Goal: Communication & Community: Answer question/provide support

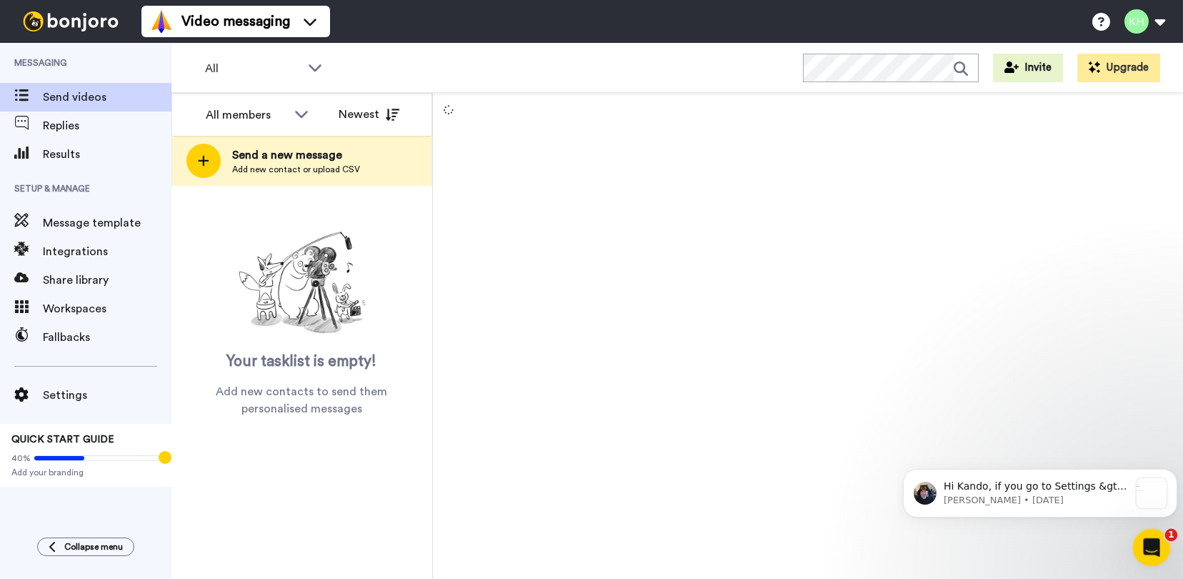
click at [1144, 541] on icon "Open Intercom Messenger" at bounding box center [1150, 546] width 24 height 24
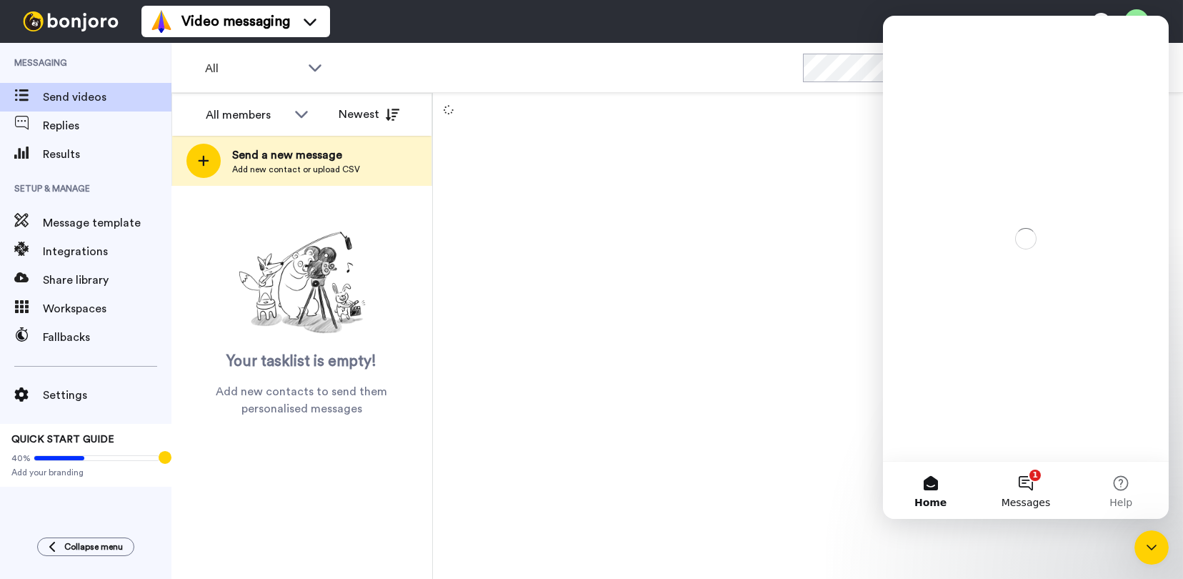
click at [1029, 480] on button "1 Messages" at bounding box center [1024, 489] width 95 height 57
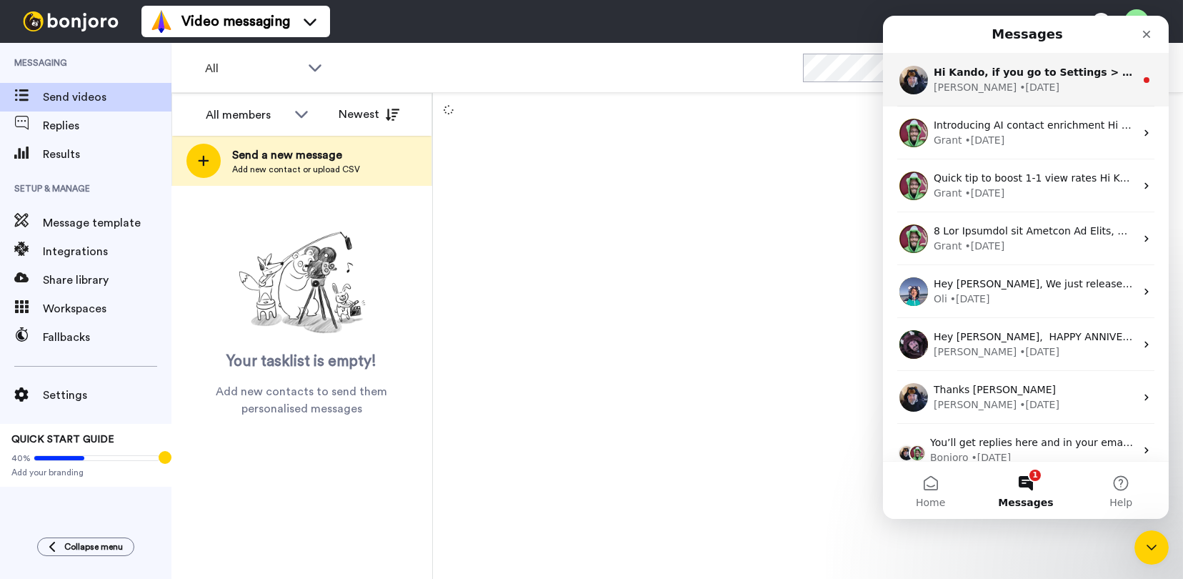
click at [972, 71] on span "Hi Kando, if you go to Settings > Preferences." at bounding box center [1063, 71] width 260 height 11
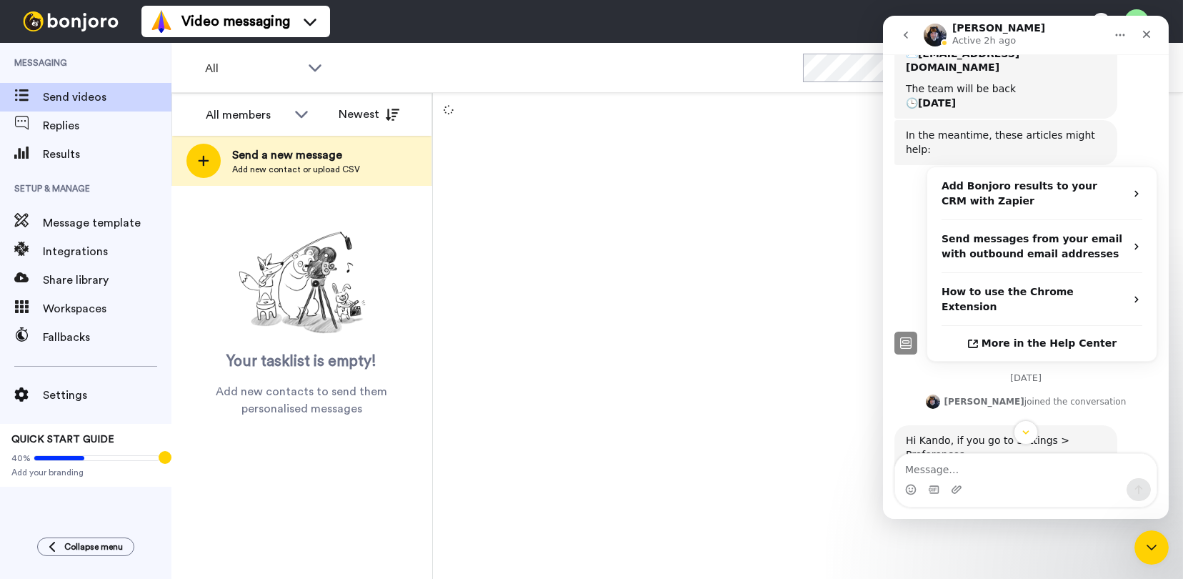
scroll to position [542, 0]
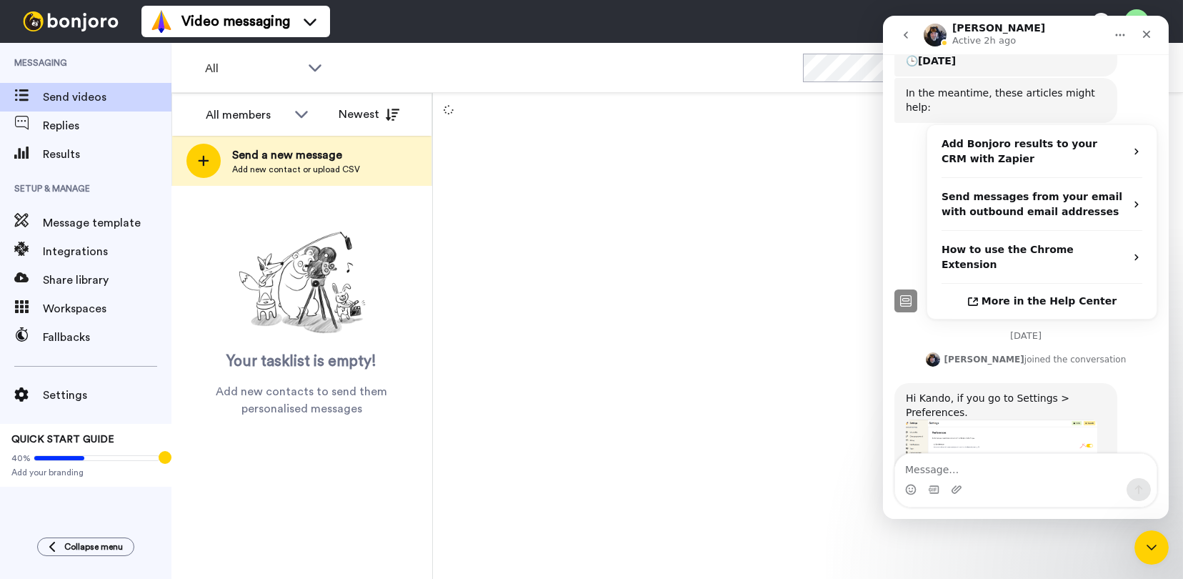
click at [997, 419] on img "Johann says…" at bounding box center [1000, 452] width 191 height 67
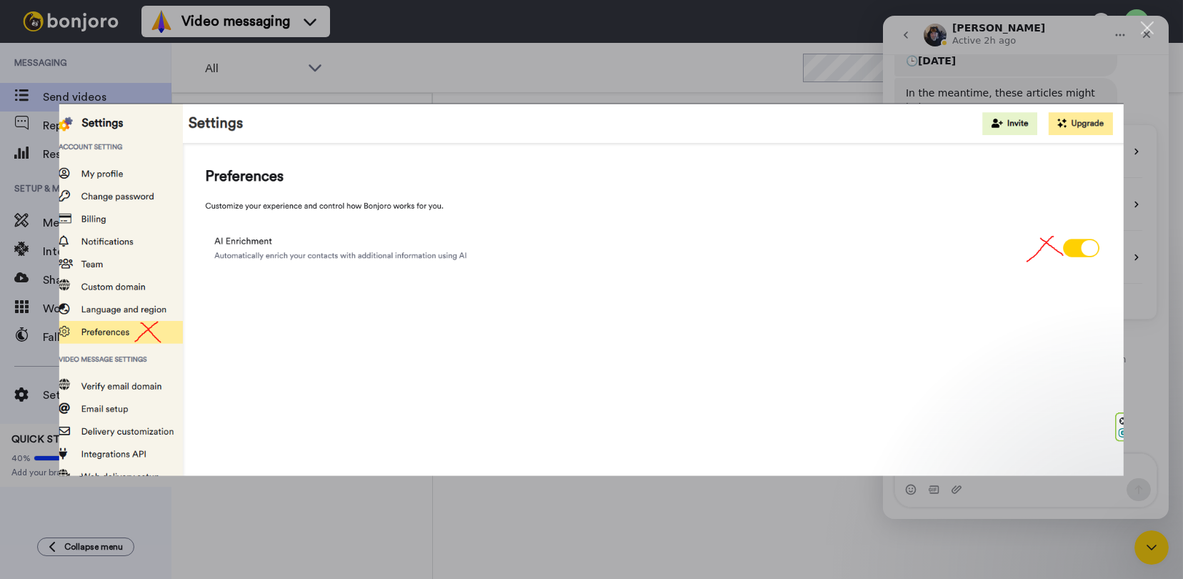
scroll to position [0, 0]
click at [1145, 27] on div "Close" at bounding box center [1148, 28] width 14 height 14
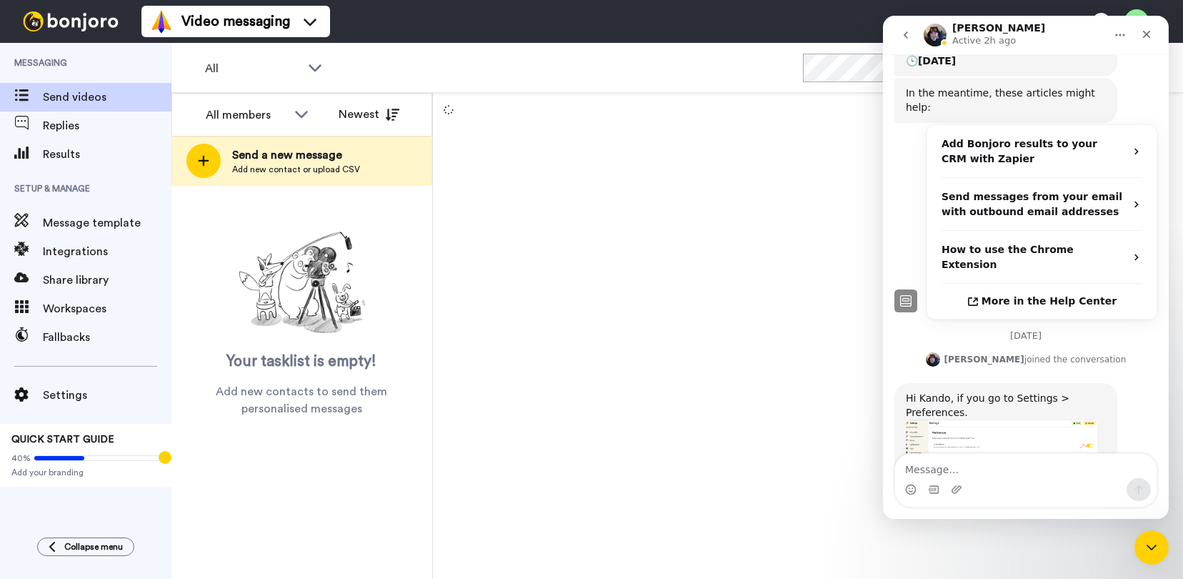
click at [984, 480] on div "Intercom messenger" at bounding box center [1024, 489] width 261 height 23
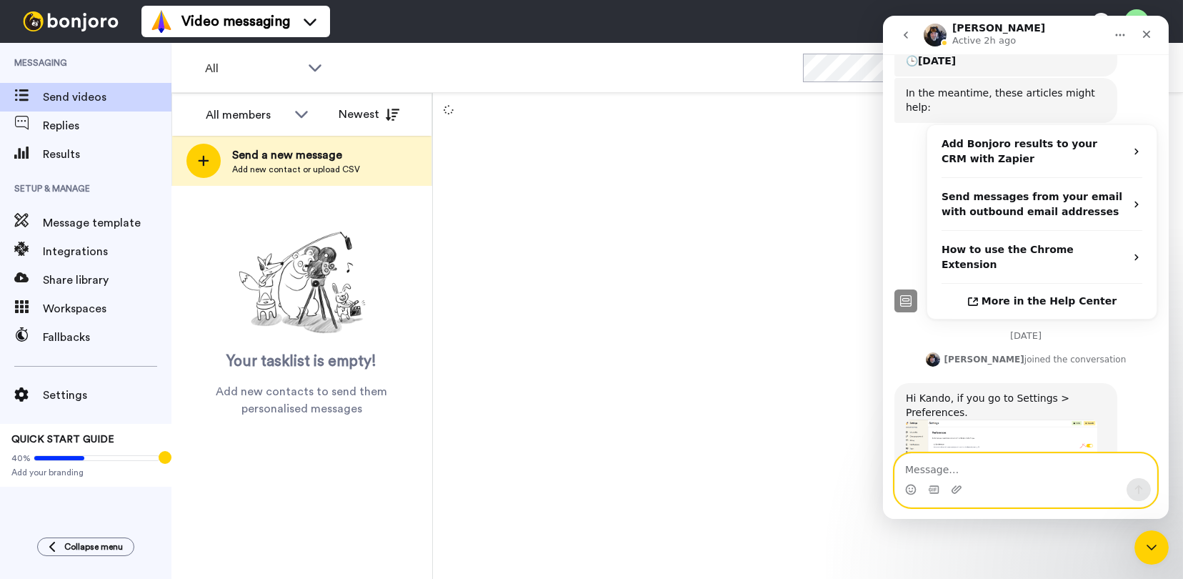
click at [925, 466] on textarea "Message…" at bounding box center [1024, 466] width 261 height 24
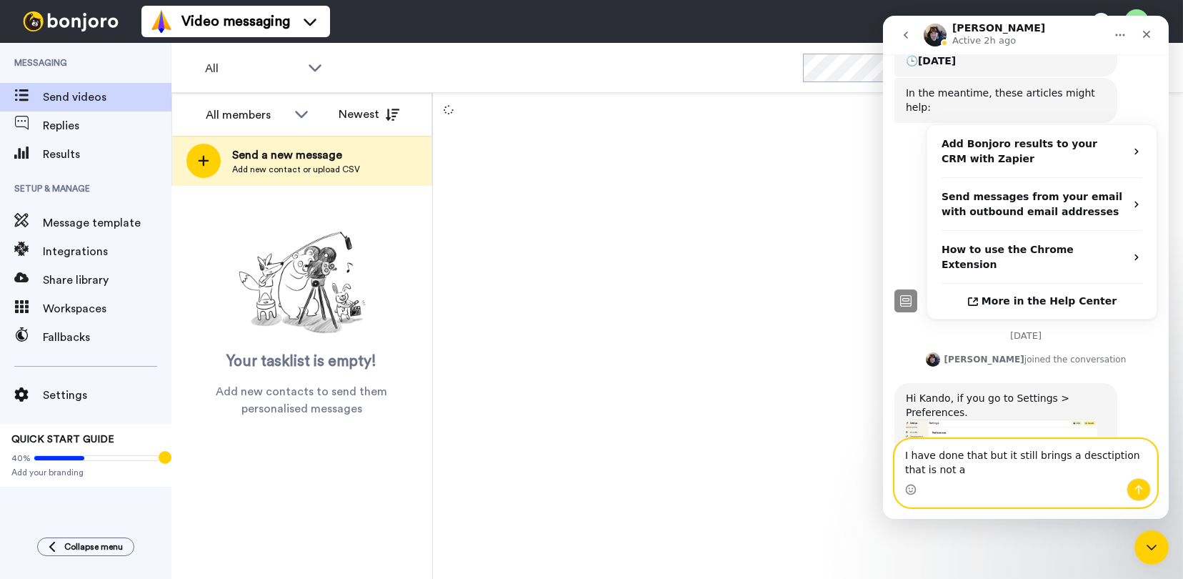
scroll to position [557, 0]
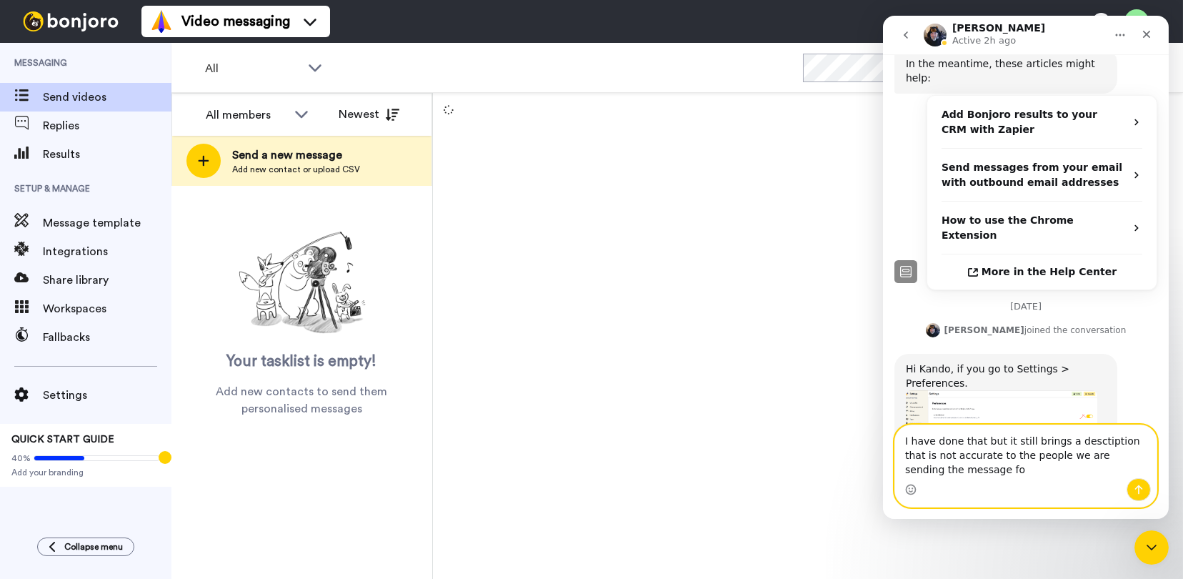
type textarea "I have done that but it still brings a desctiption that is not accurate to the …"
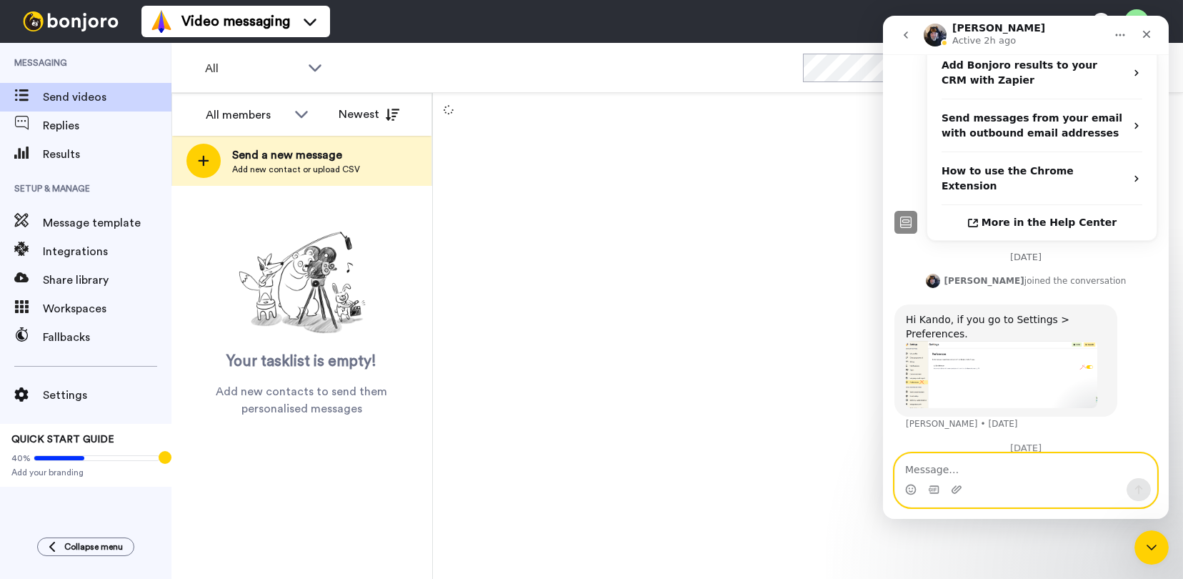
scroll to position [632, 0]
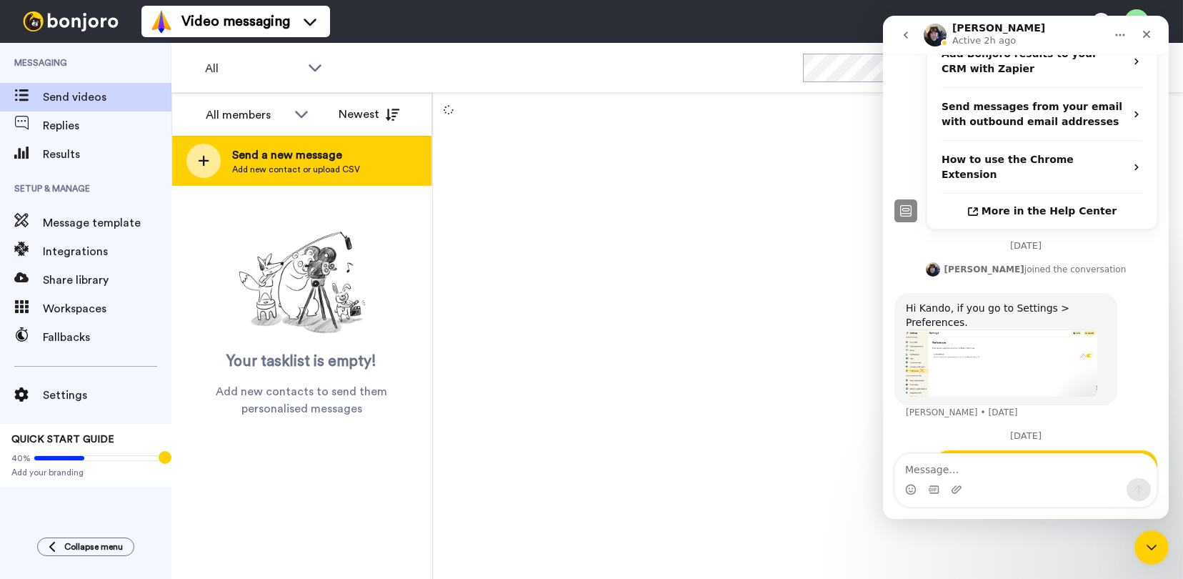
click at [262, 154] on span "Send a new message" at bounding box center [296, 154] width 128 height 17
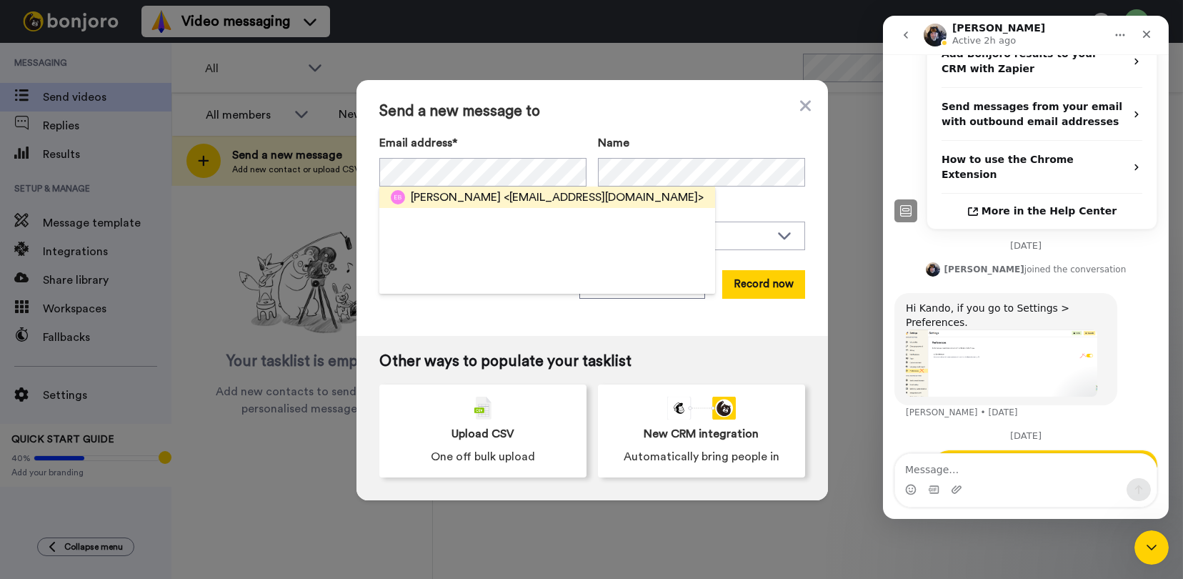
click at [536, 195] on span "<[EMAIL_ADDRESS][DOMAIN_NAME]>" at bounding box center [604, 197] width 200 height 17
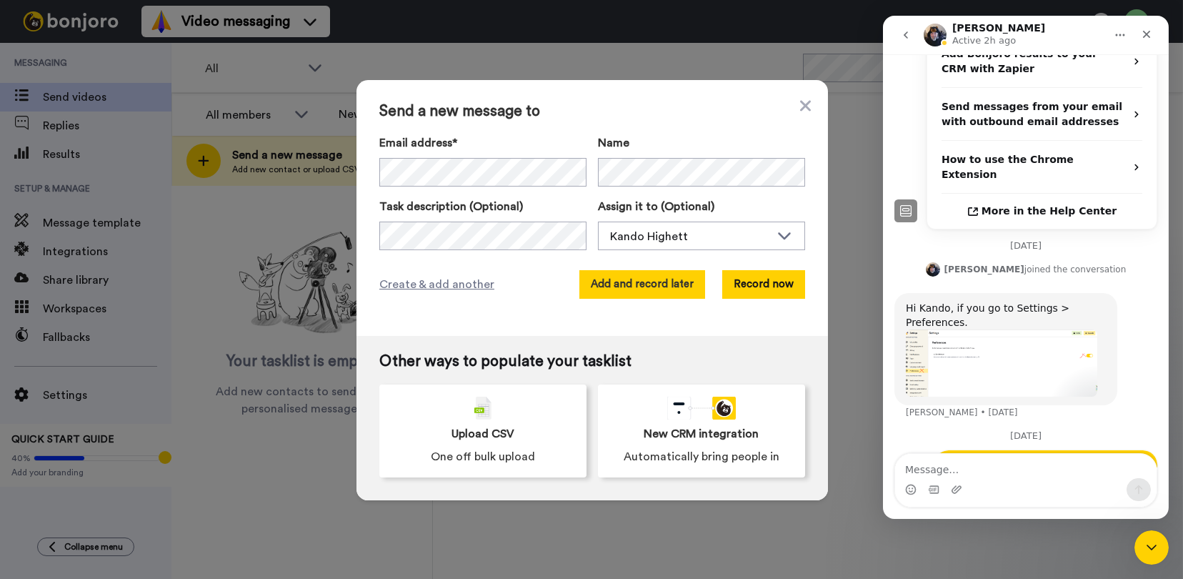
click at [634, 290] on button "Add and record later" at bounding box center [642, 284] width 126 height 29
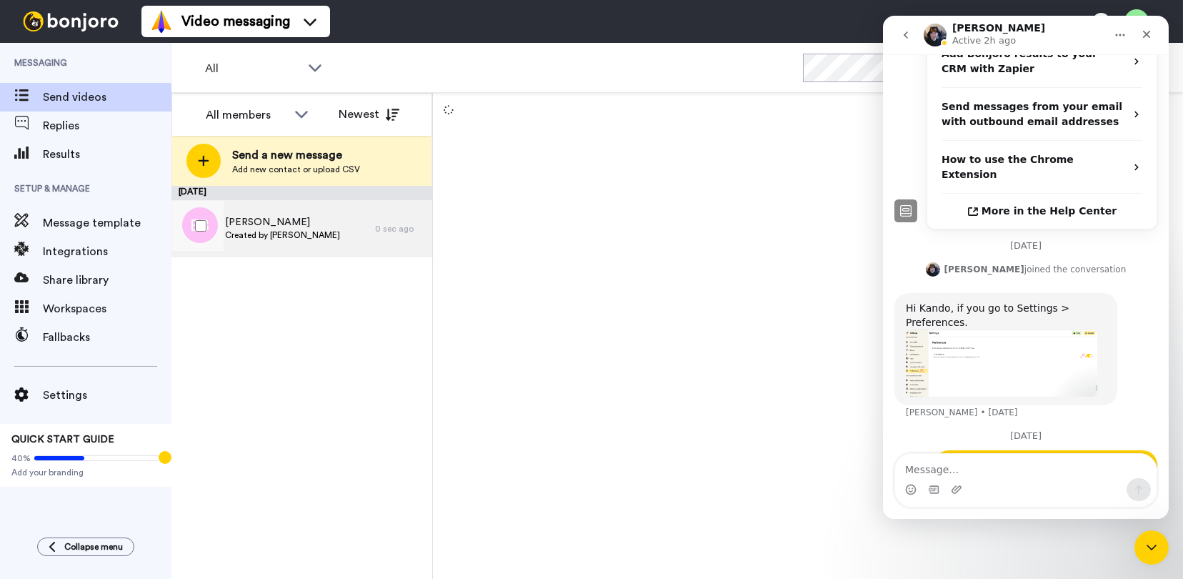
click at [306, 228] on span "[PERSON_NAME]" at bounding box center [282, 222] width 115 height 14
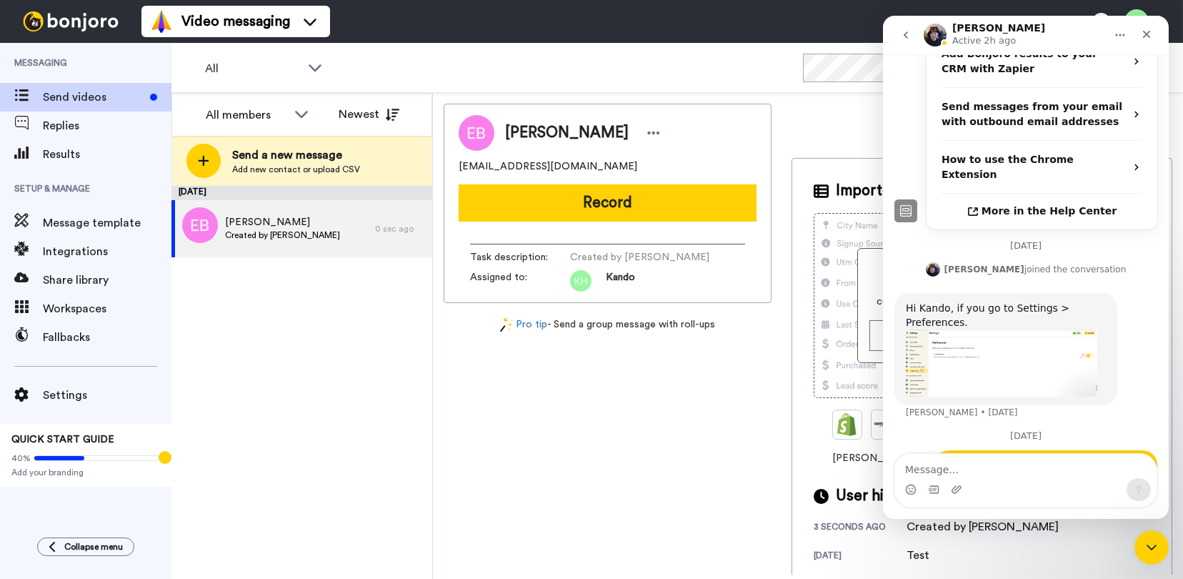
click at [387, 333] on div "[DATE] [PERSON_NAME] Created by [PERSON_NAME] 0 sec ago" at bounding box center [301, 382] width 261 height 393
click at [327, 236] on div "[PERSON_NAME] Created by [PERSON_NAME]" at bounding box center [273, 228] width 204 height 57
click at [1139, 35] on div "Close" at bounding box center [1146, 34] width 26 height 26
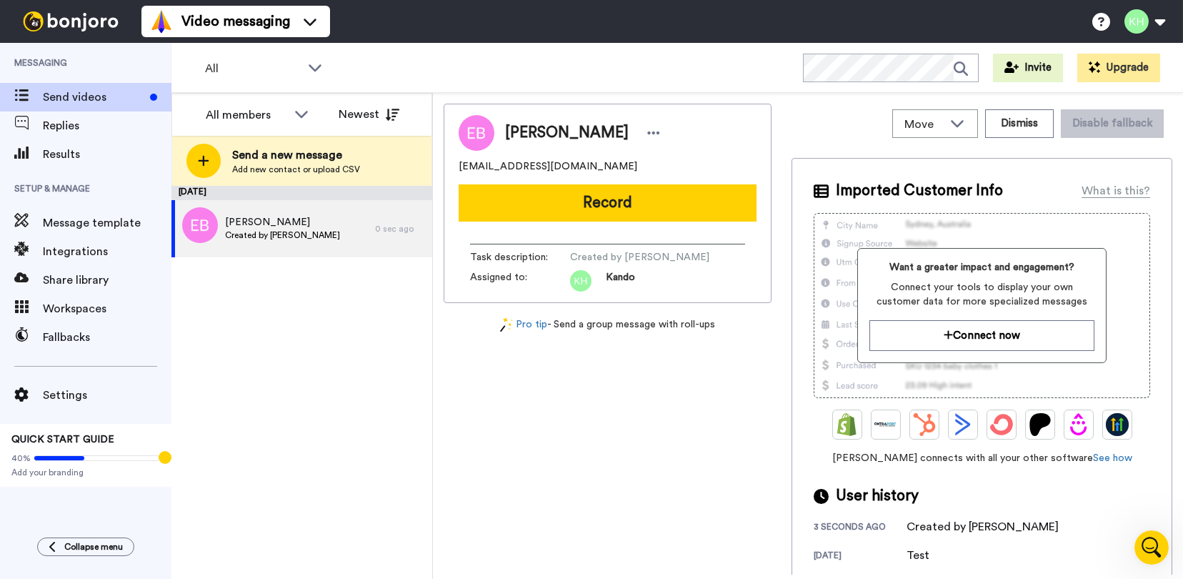
scroll to position [632, 0]
click at [1016, 124] on button "Dismiss" at bounding box center [1019, 123] width 69 height 29
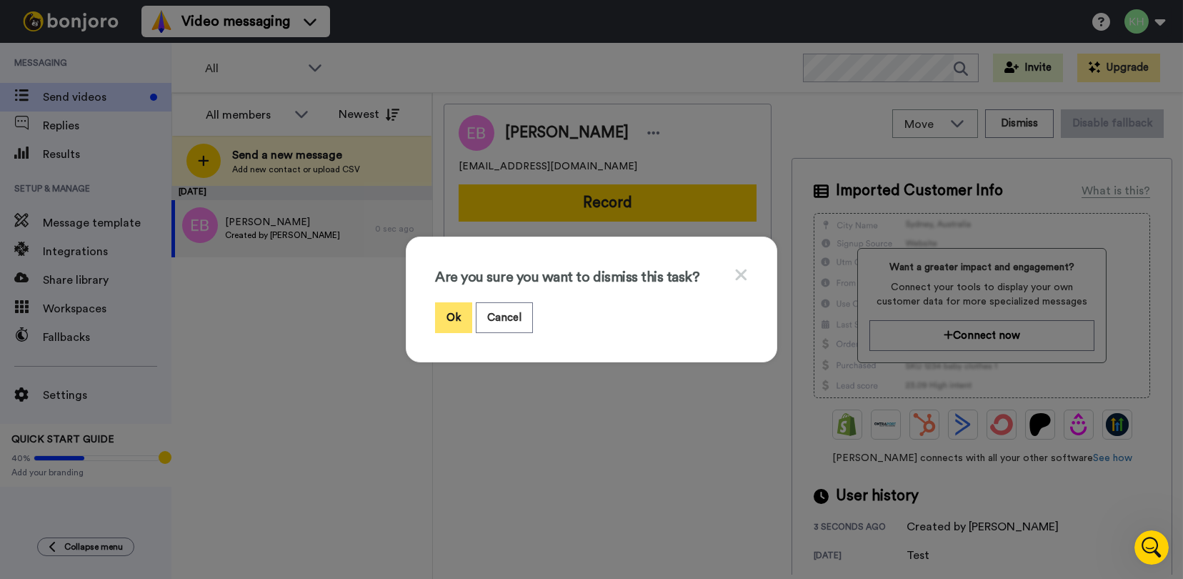
click at [444, 319] on button "Ok" at bounding box center [453, 317] width 37 height 31
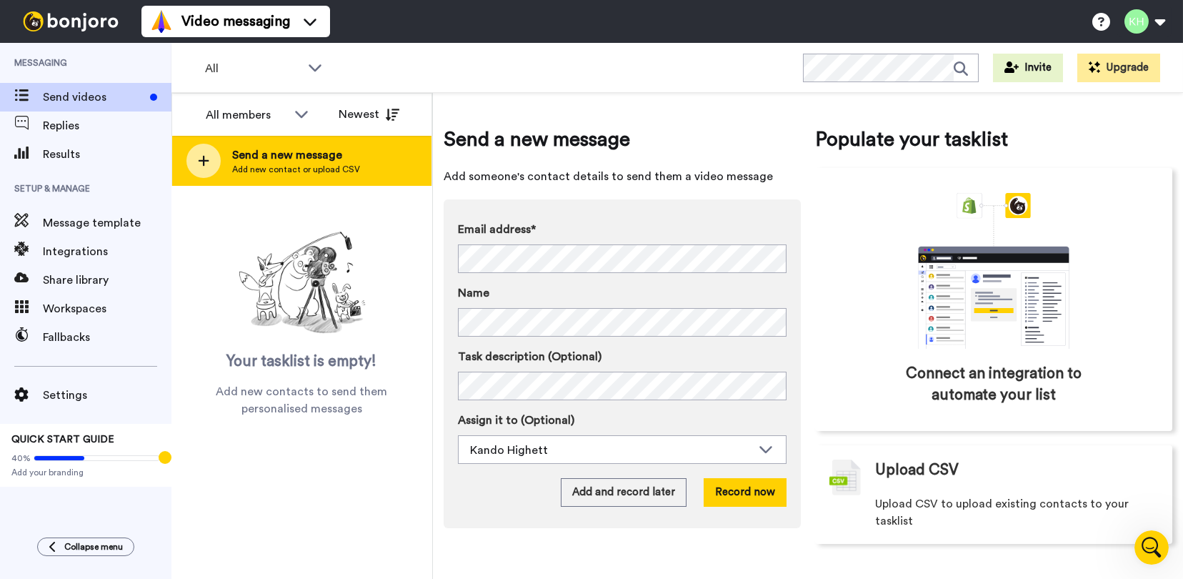
click at [299, 154] on span "Send a new message" at bounding box center [296, 154] width 128 height 17
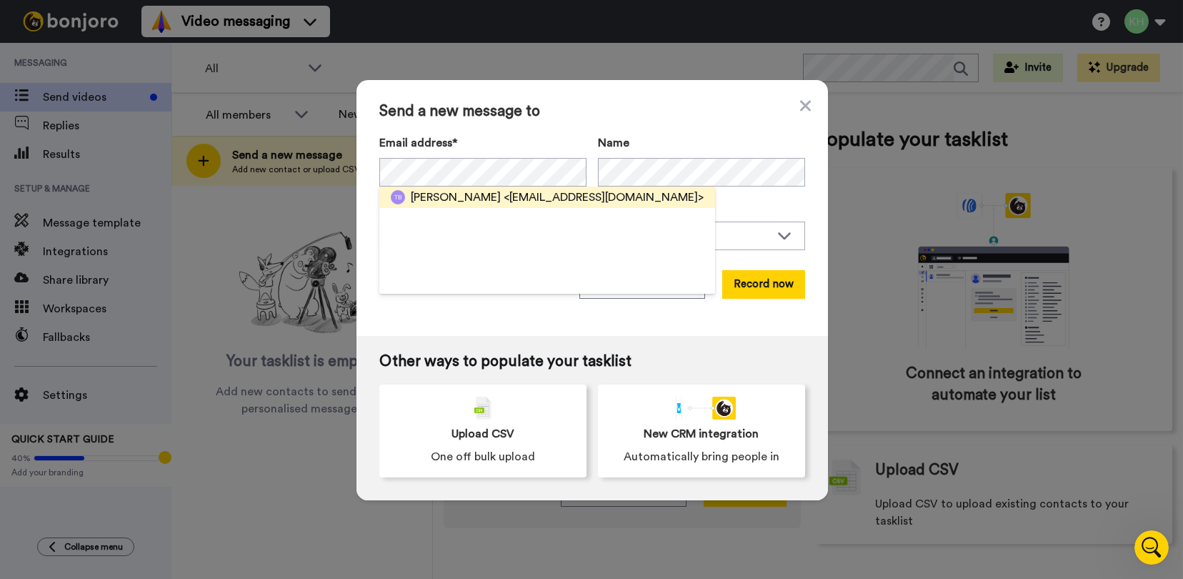
click at [434, 195] on span "[PERSON_NAME]" at bounding box center [456, 197] width 90 height 17
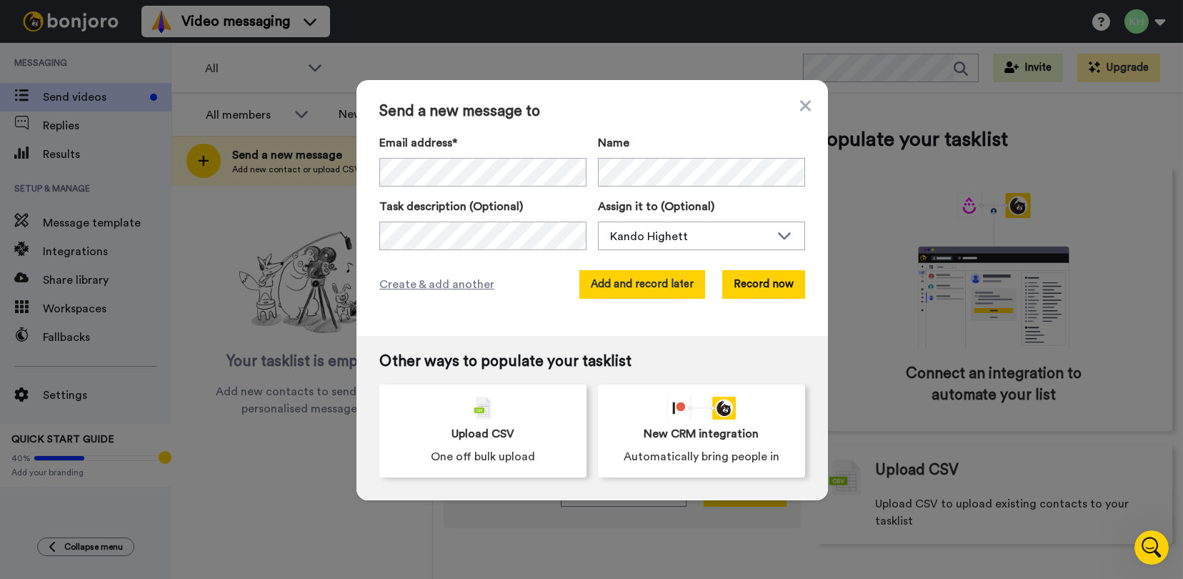
click at [682, 277] on button "Add and record later" at bounding box center [642, 284] width 126 height 29
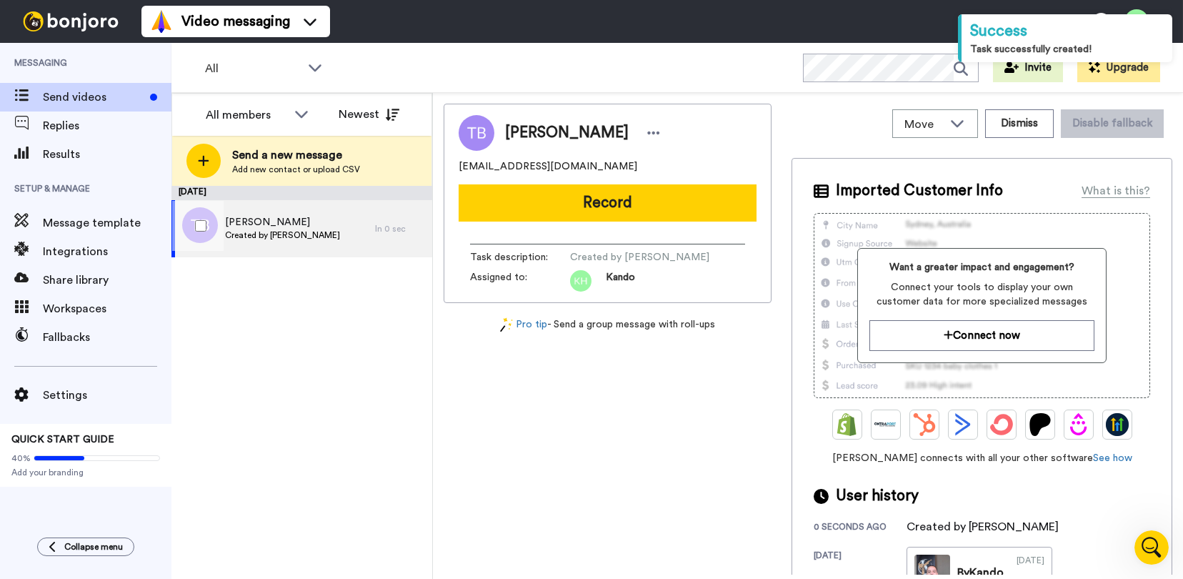
click at [336, 231] on div "[PERSON_NAME] Created by [PERSON_NAME]" at bounding box center [273, 228] width 204 height 57
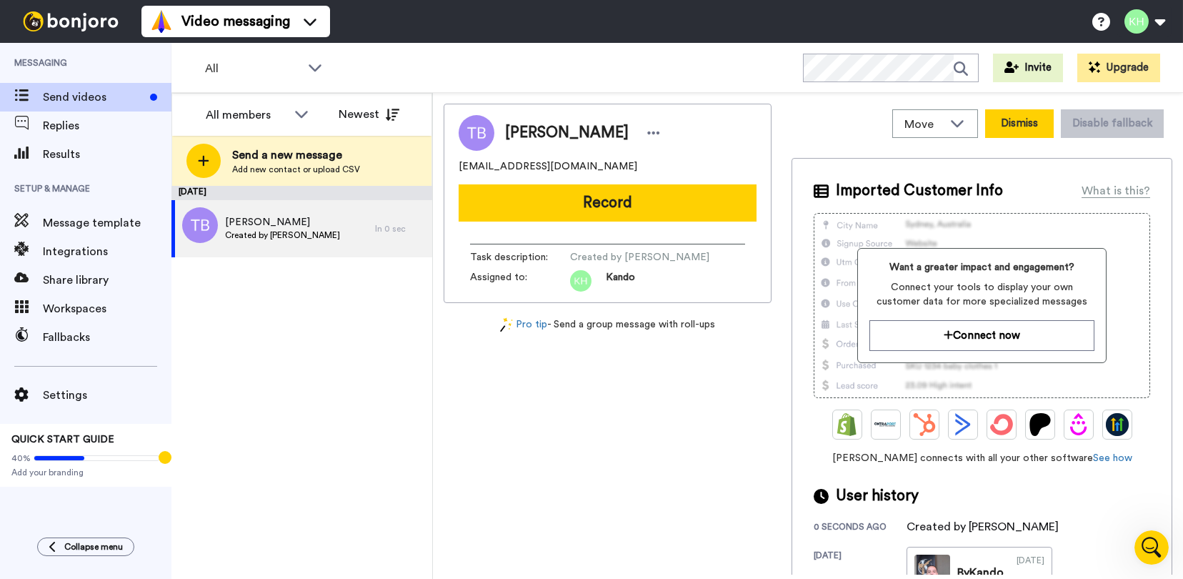
click at [1034, 121] on button "Dismiss" at bounding box center [1019, 123] width 69 height 29
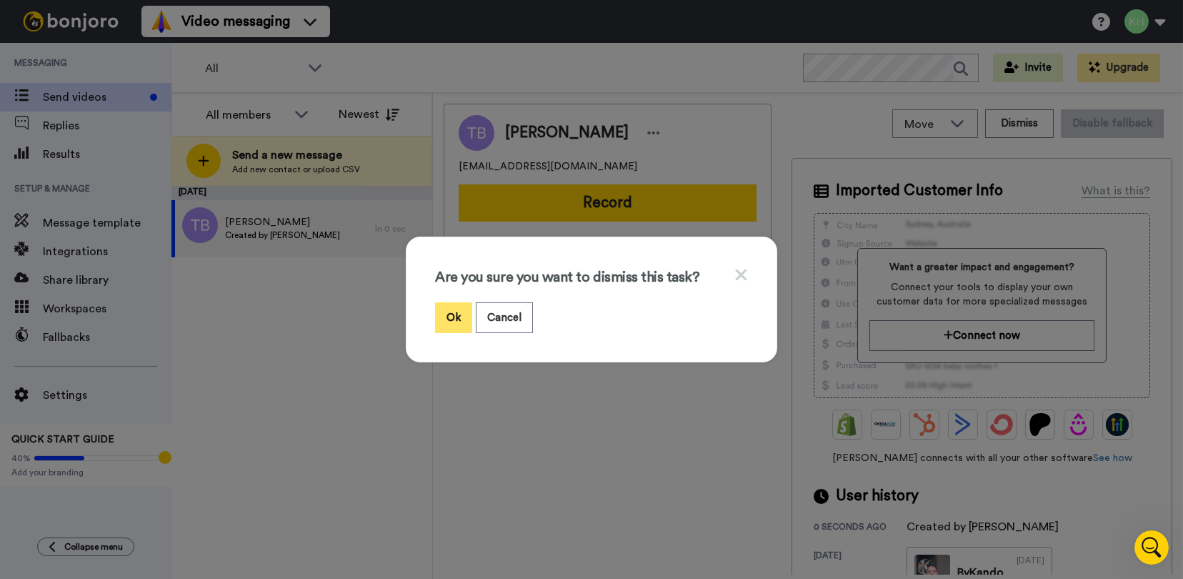
click at [462, 313] on button "Ok" at bounding box center [453, 317] width 37 height 31
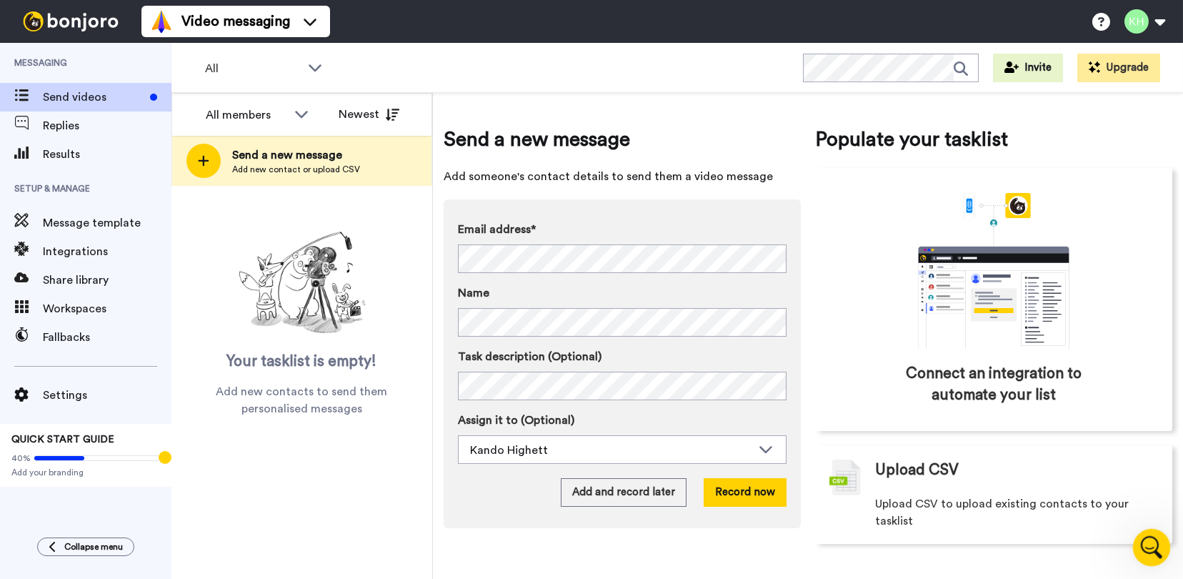
click at [1147, 541] on icon "Open Intercom Messenger" at bounding box center [1150, 546] width 24 height 24
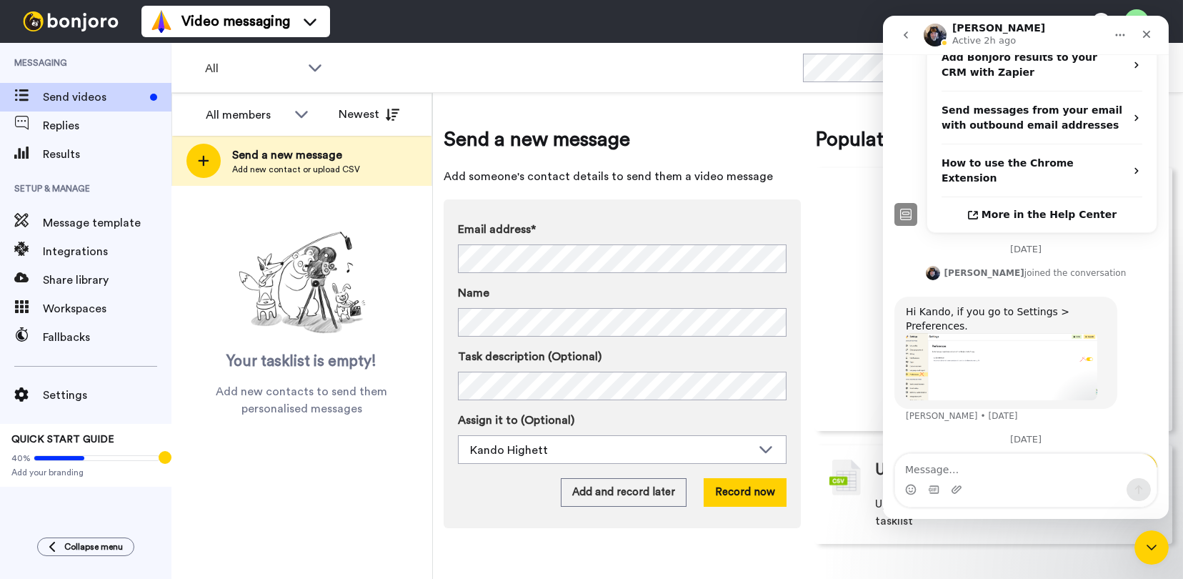
scroll to position [632, 0]
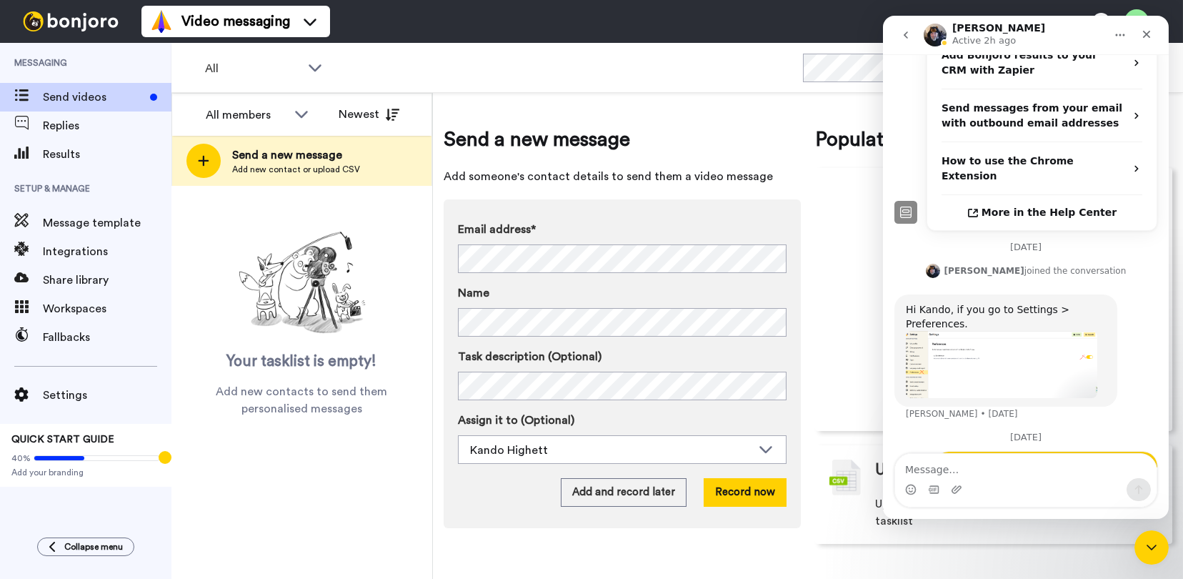
click at [1019, 465] on textarea "Message…" at bounding box center [1024, 466] width 261 height 24
type textarea "Sorry, my bad, it seems to be fixed now"
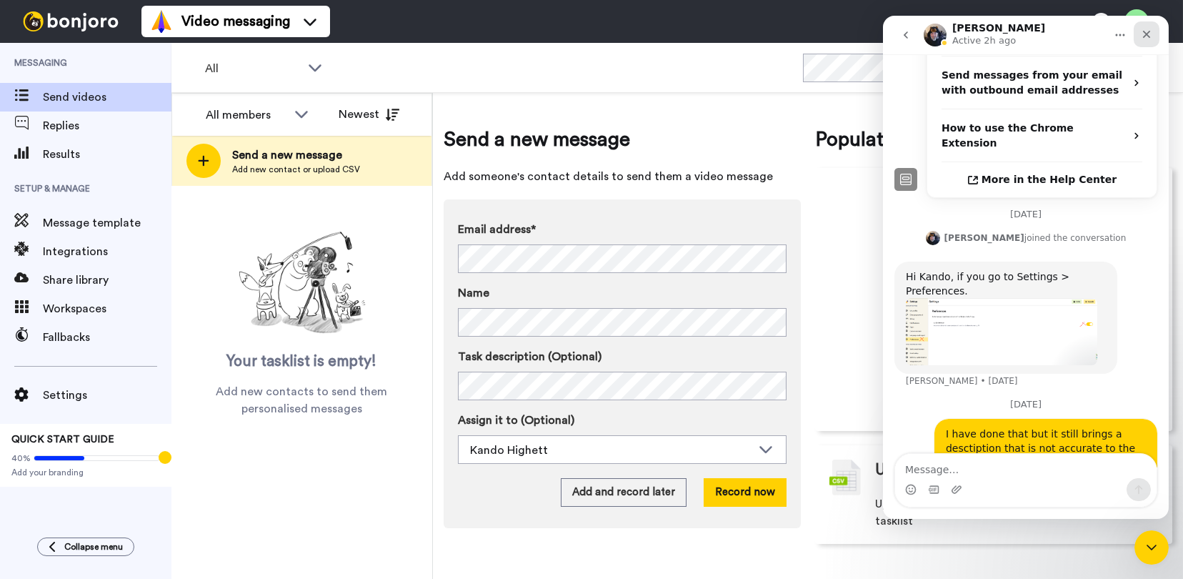
click at [1155, 34] on div "Close" at bounding box center [1146, 34] width 26 height 26
